Goal: Task Accomplishment & Management: Use online tool/utility

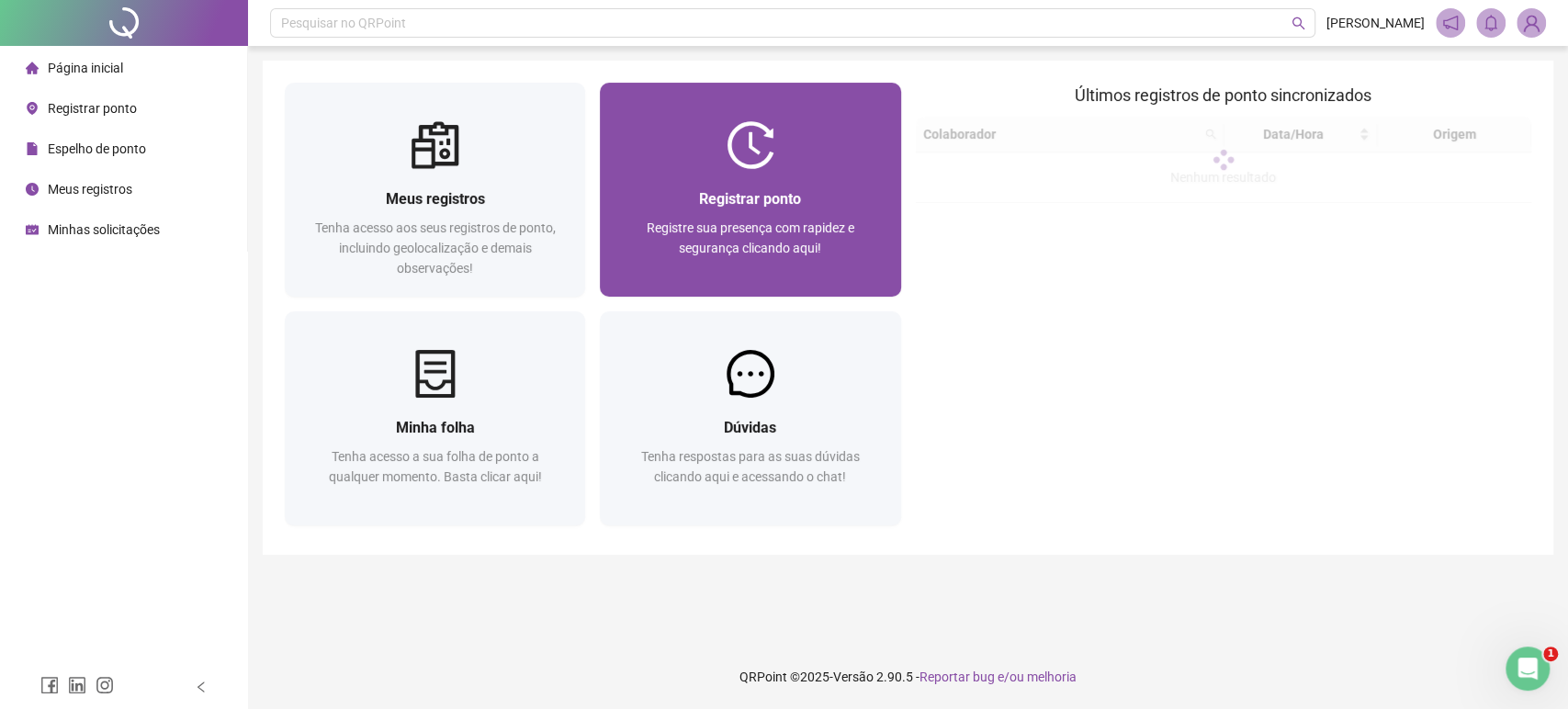
click at [761, 175] on div "Registrar ponto Registre sua presença com rapidez e segurança clicando aqui!" at bounding box center [750, 232] width 301 height 127
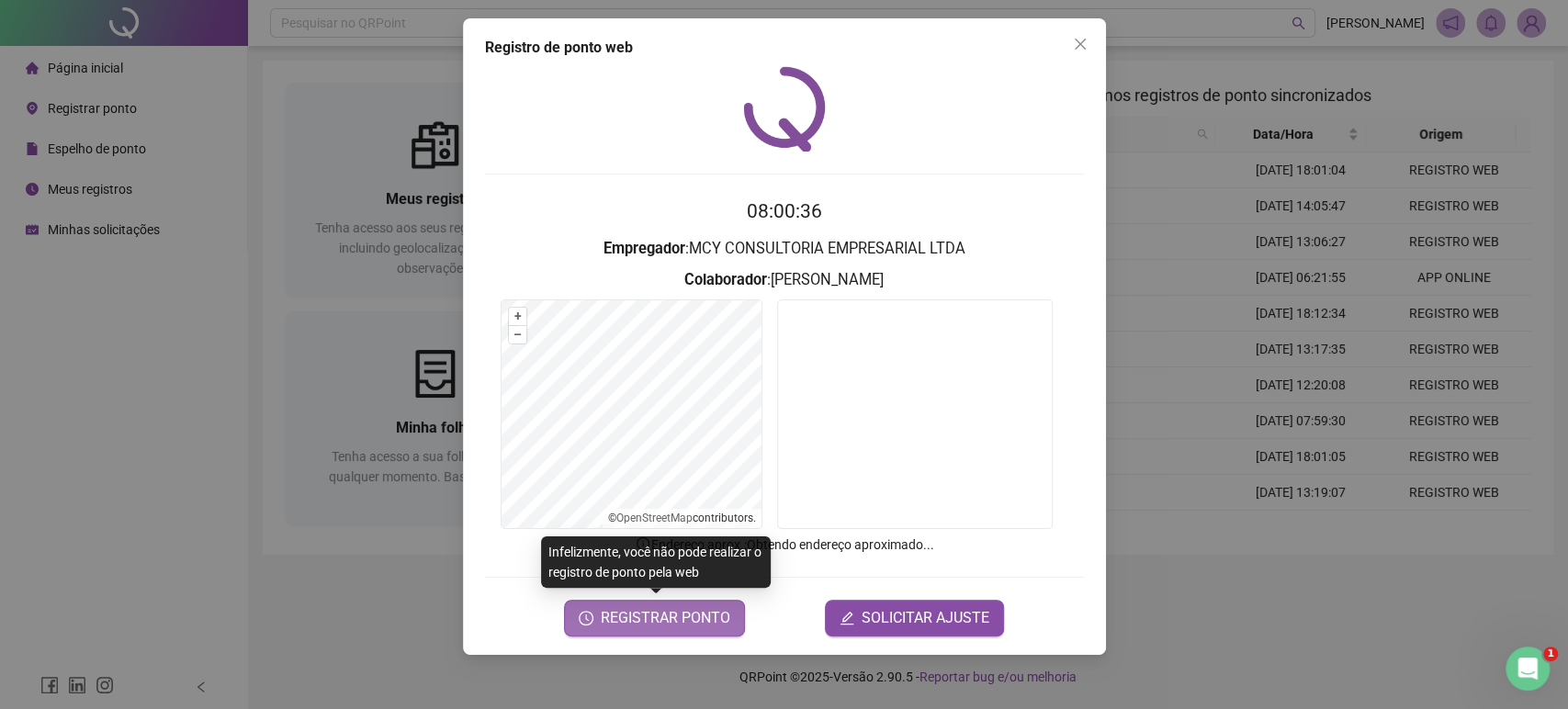
click at [633, 622] on span "REGISTRAR PONTO" at bounding box center [665, 618] width 129 height 22
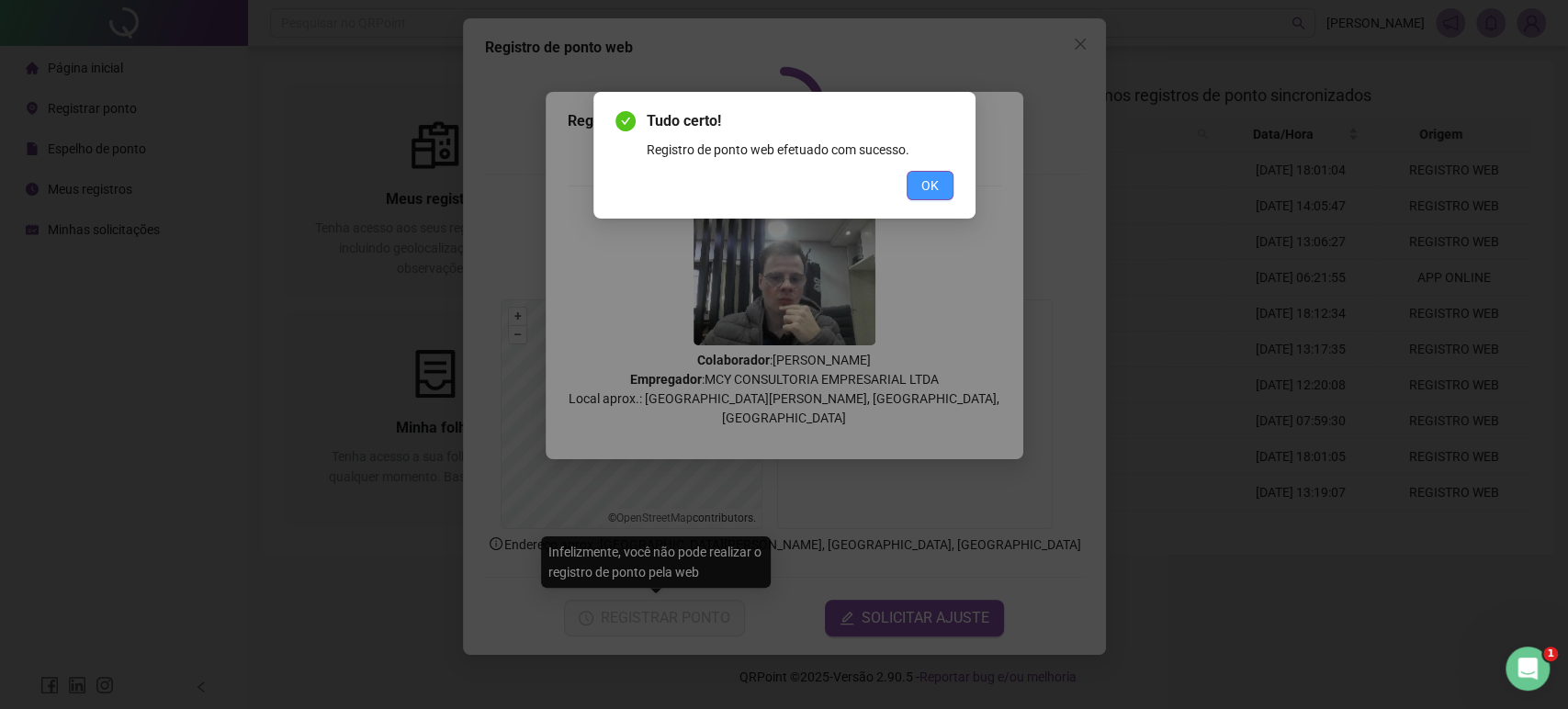
click at [923, 192] on span "OK" at bounding box center [931, 185] width 17 height 20
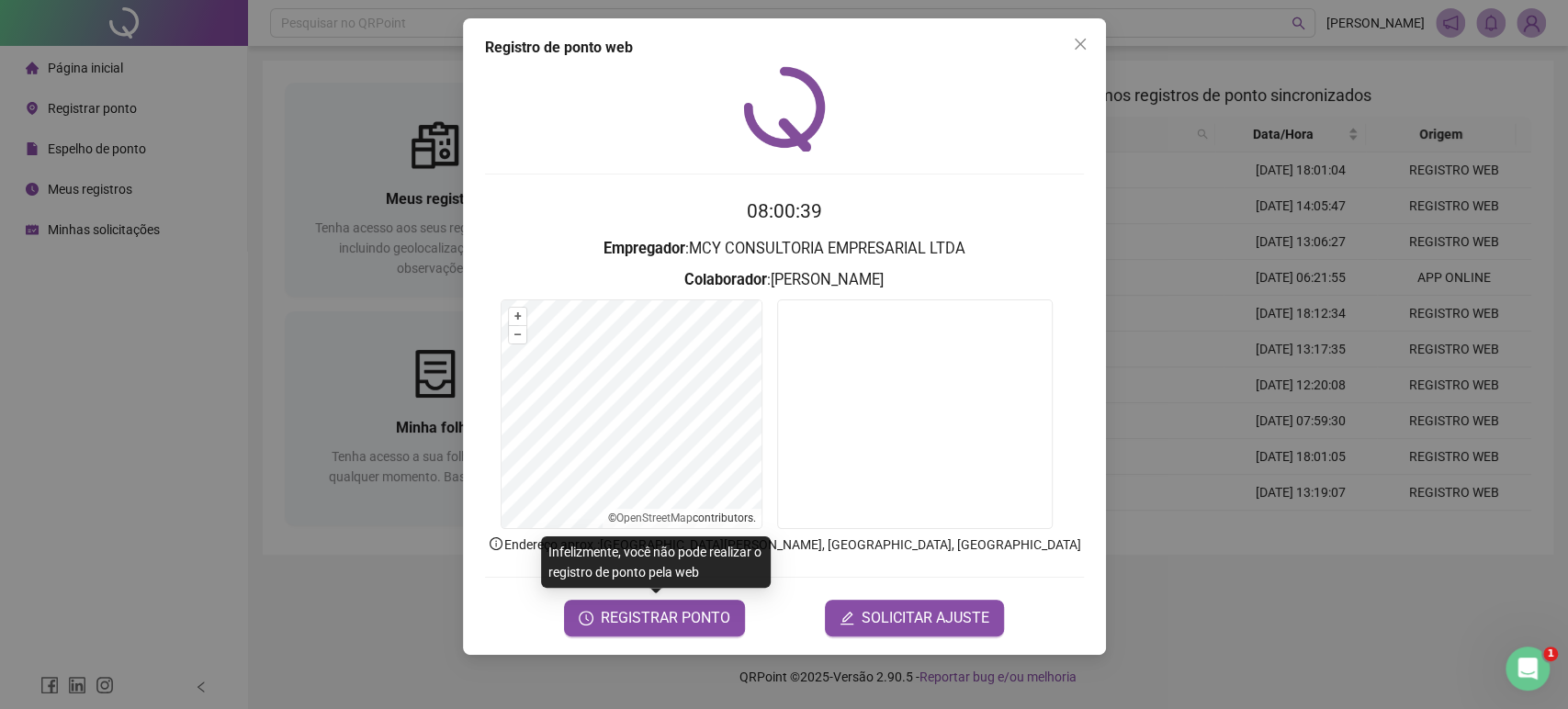
drag, startPoint x: 1315, startPoint y: 651, endPoint x: 1299, endPoint y: 651, distance: 16.0
click at [1308, 651] on div "Registro de ponto web 08:00:39 Empregador : MCY CONSULTORIA EMPRESARIAL LTDA Co…" at bounding box center [784, 354] width 1568 height 709
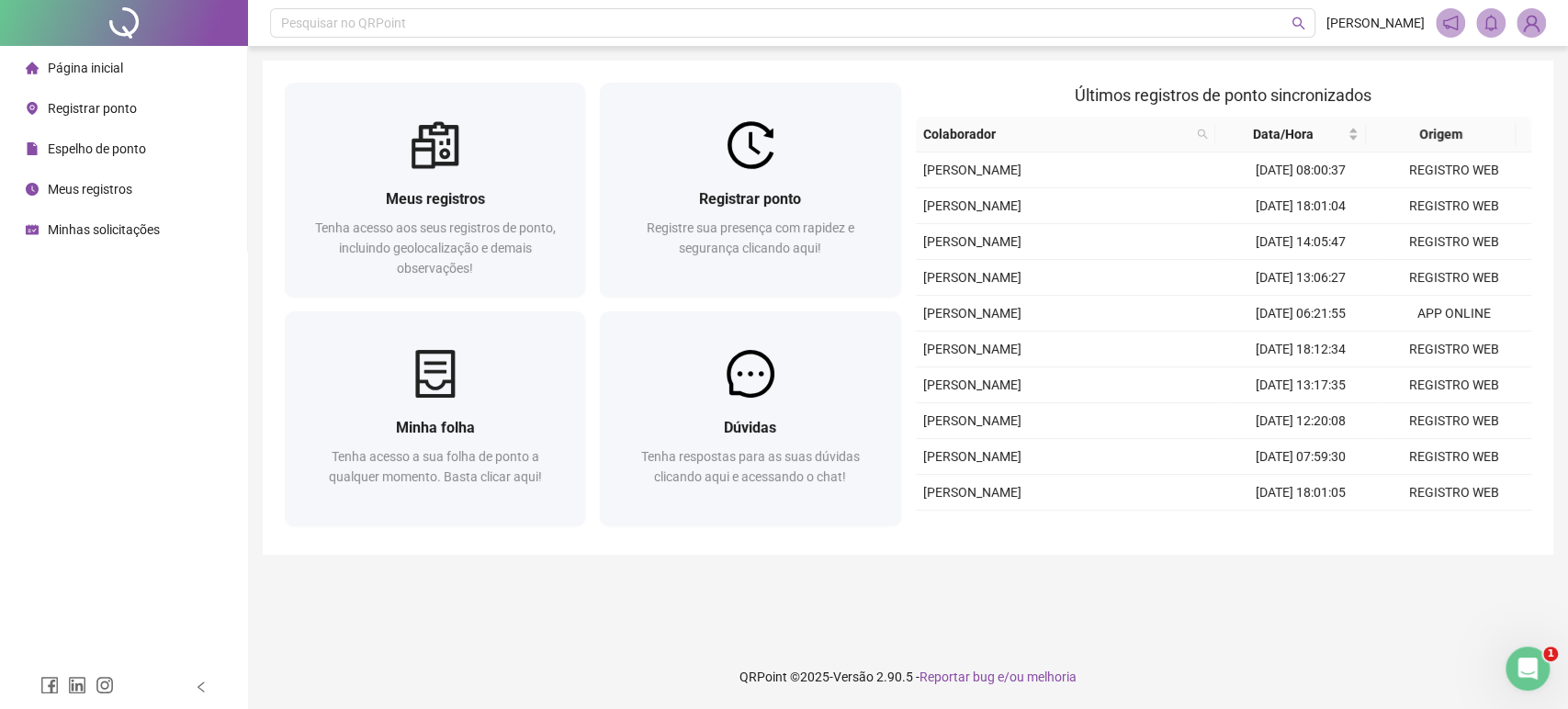
click at [95, 153] on span "Espelho de ponto" at bounding box center [97, 149] width 98 height 14
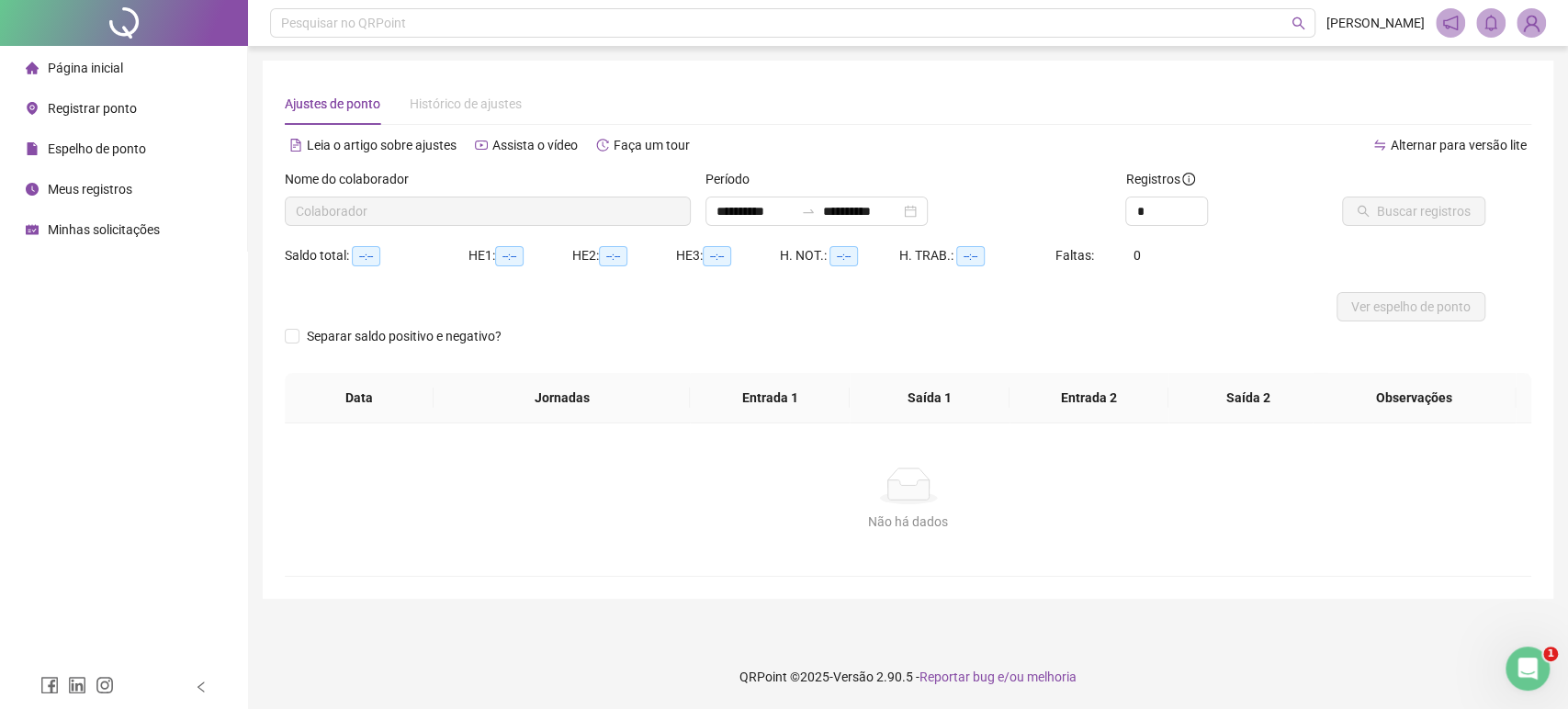
type input "**********"
